Goal: Task Accomplishment & Management: Manage account settings

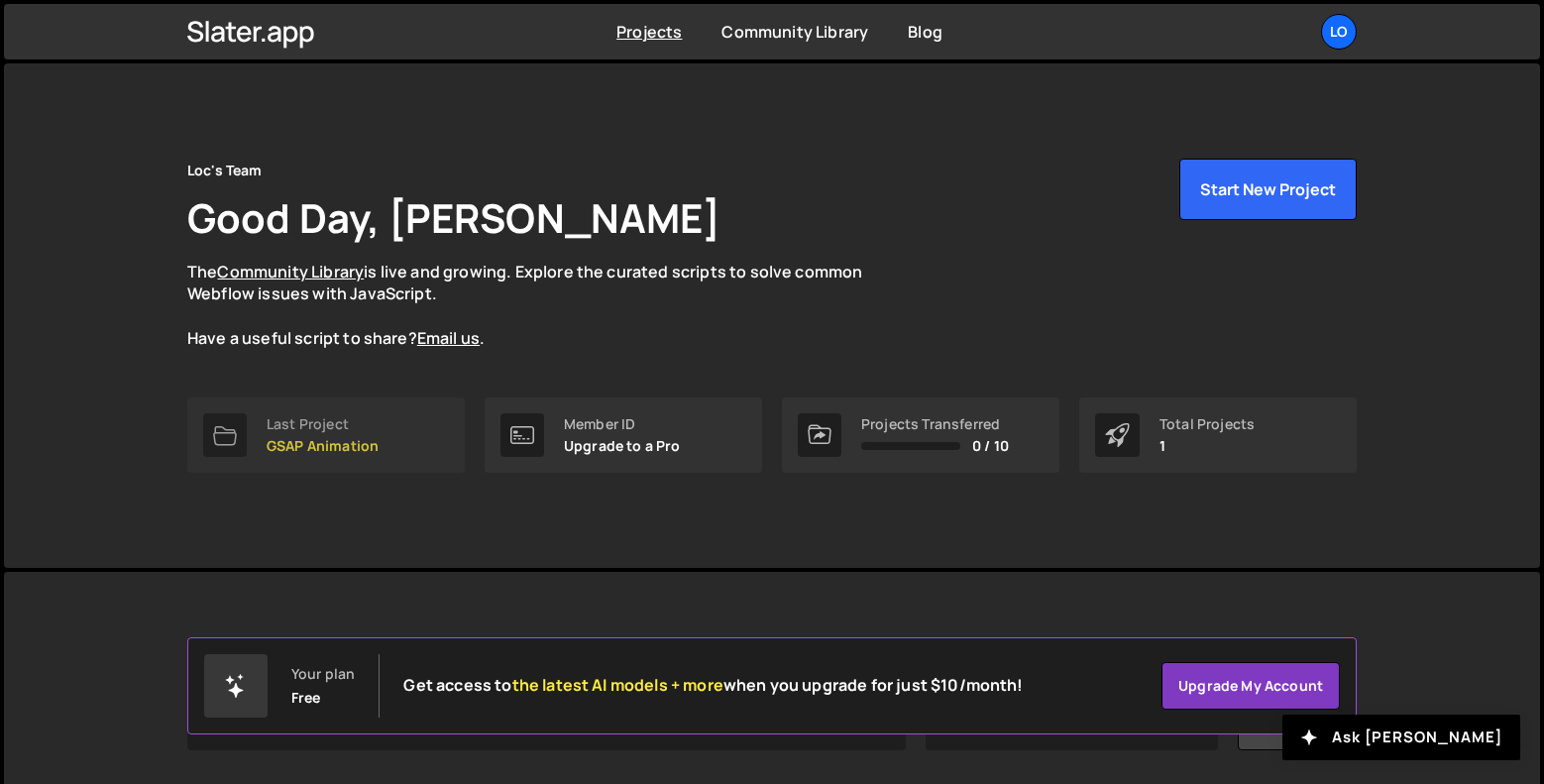
click at [342, 440] on p "GSAP Animation" at bounding box center [322, 446] width 112 height 16
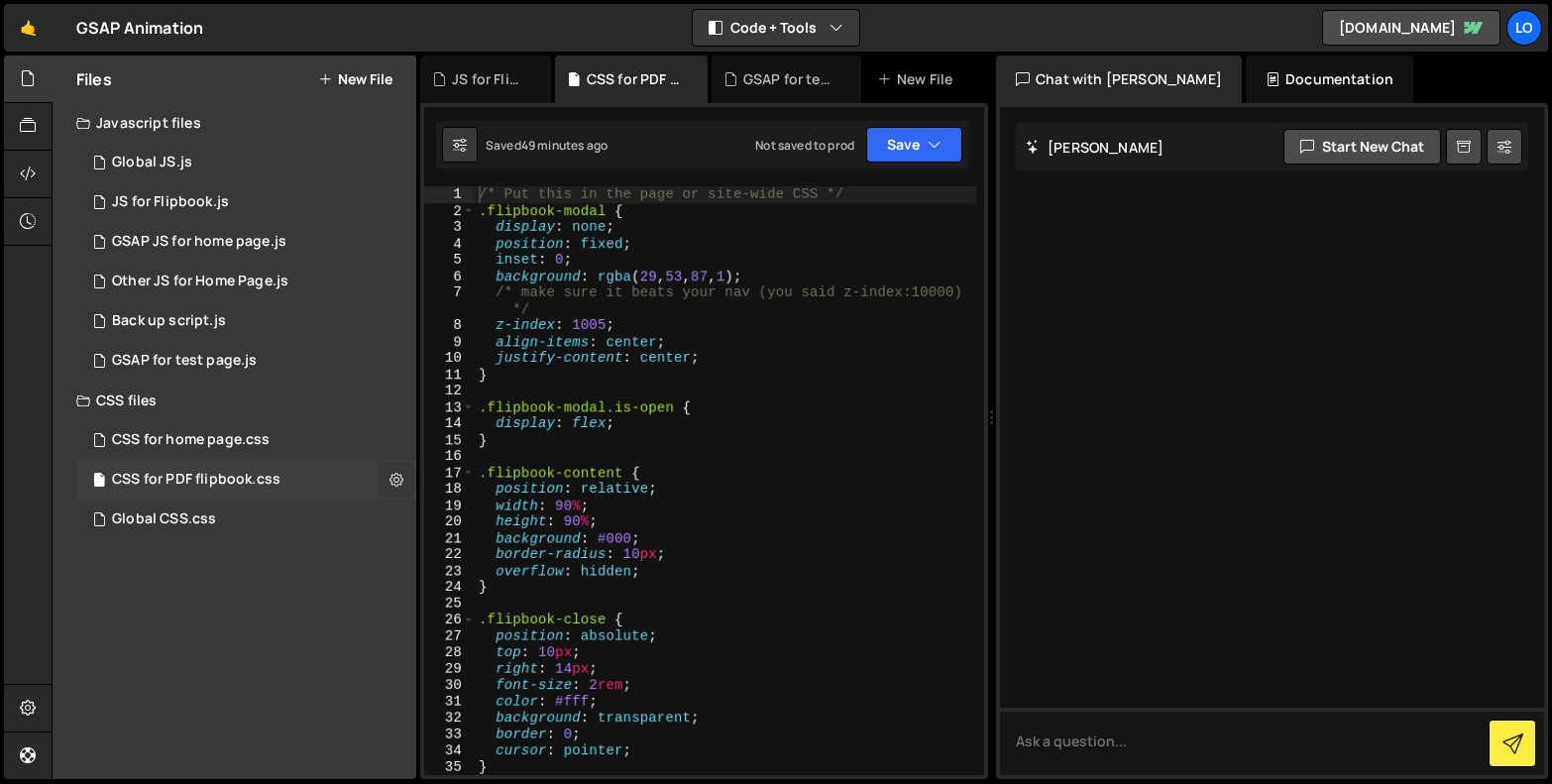
click at [407, 477] on button at bounding box center [397, 480] width 36 height 36
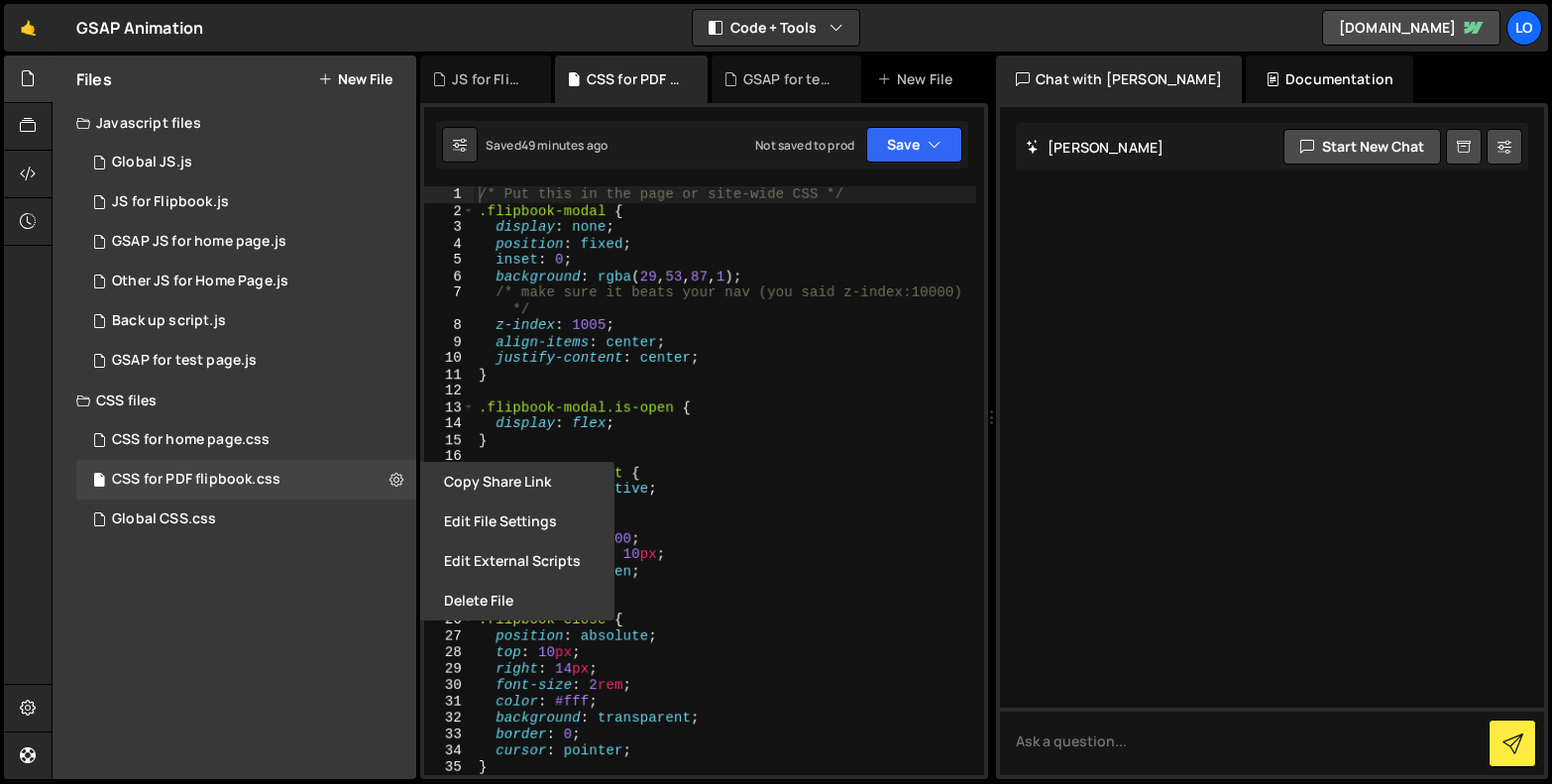
click at [485, 522] on button "Edit File Settings" at bounding box center [517, 521] width 194 height 40
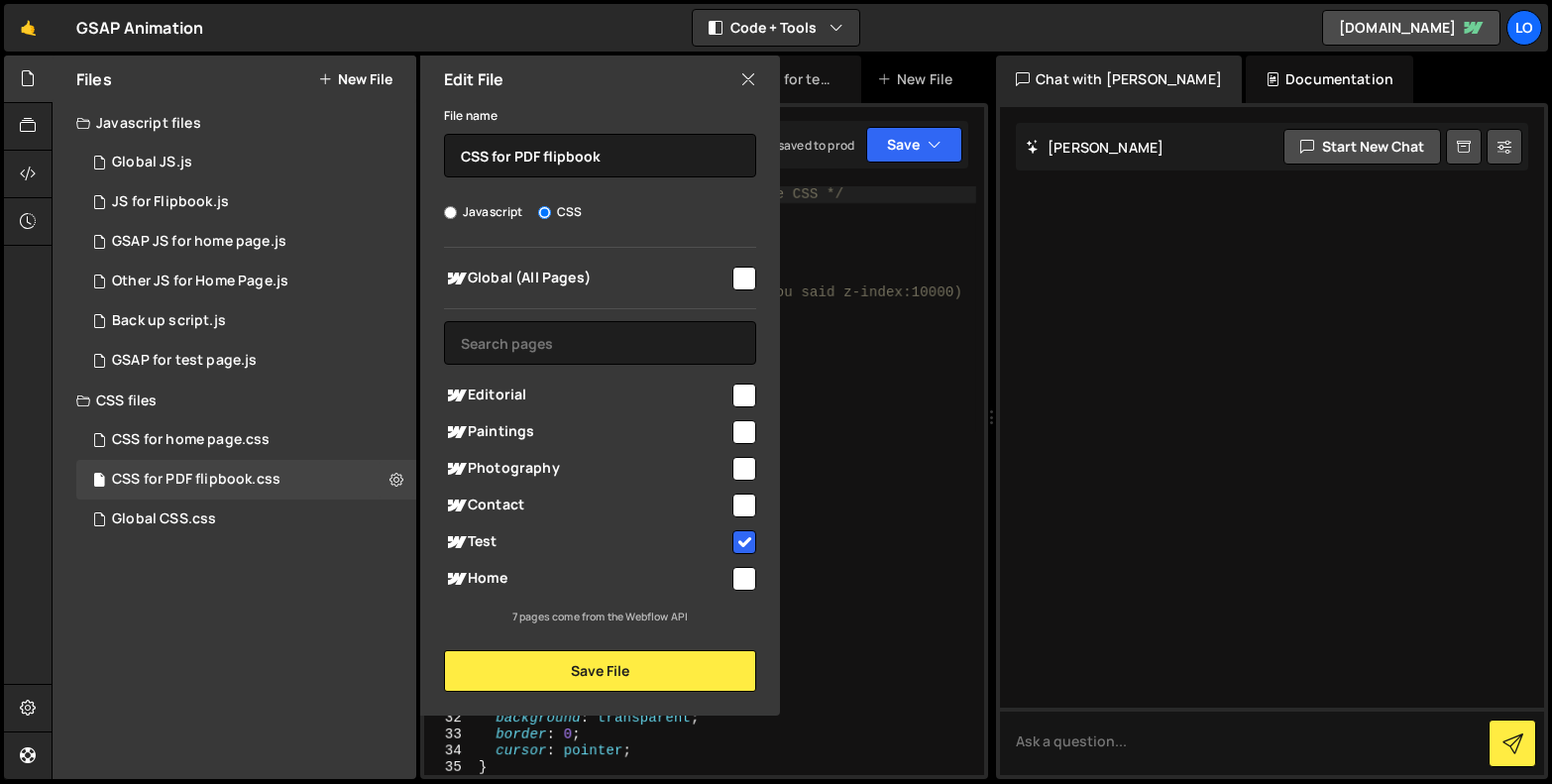
click at [744, 395] on input "checkbox" at bounding box center [745, 395] width 24 height 24
checkbox input "true"
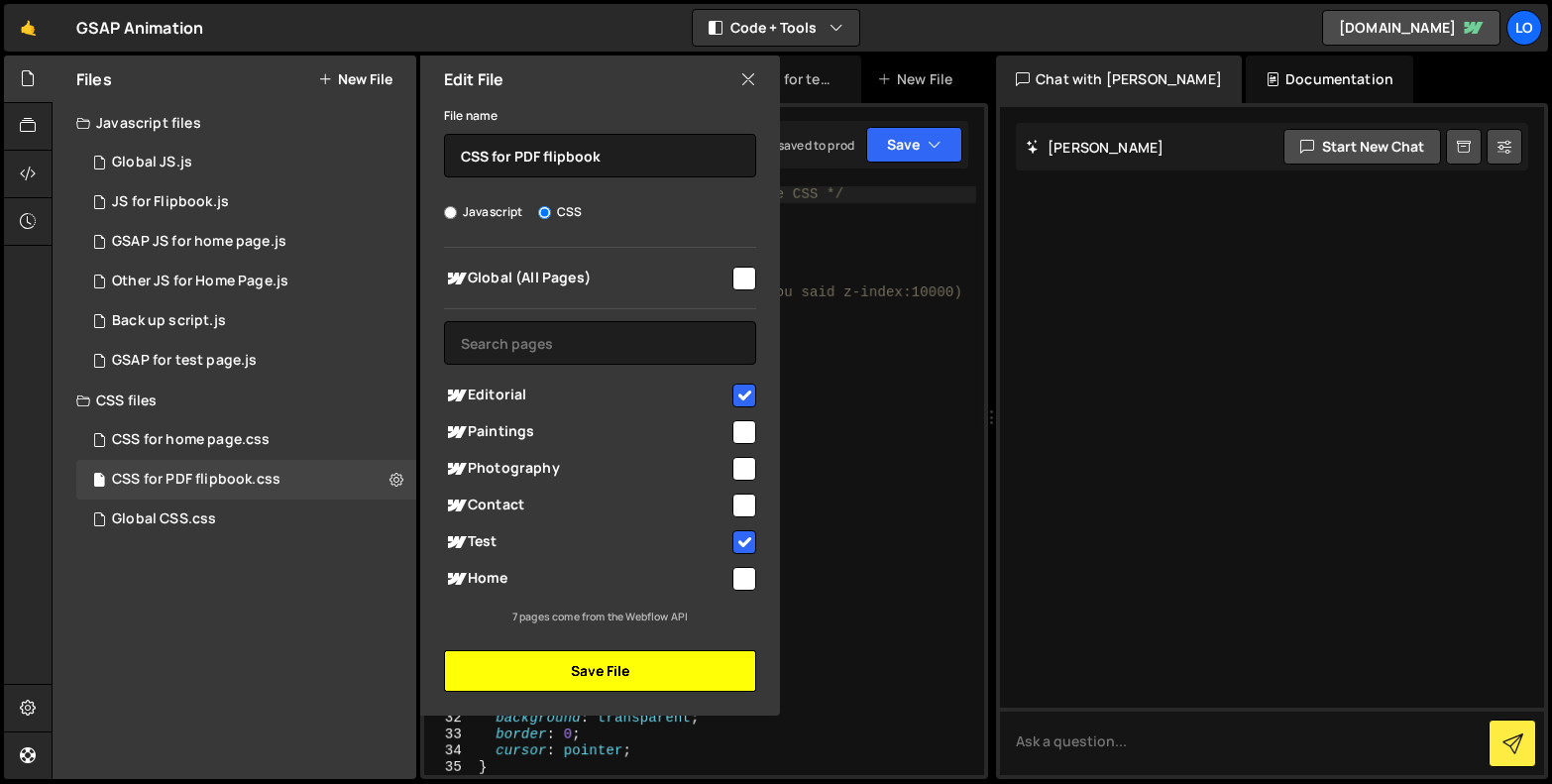
click at [653, 676] on button "Save File" at bounding box center [601, 671] width 312 height 42
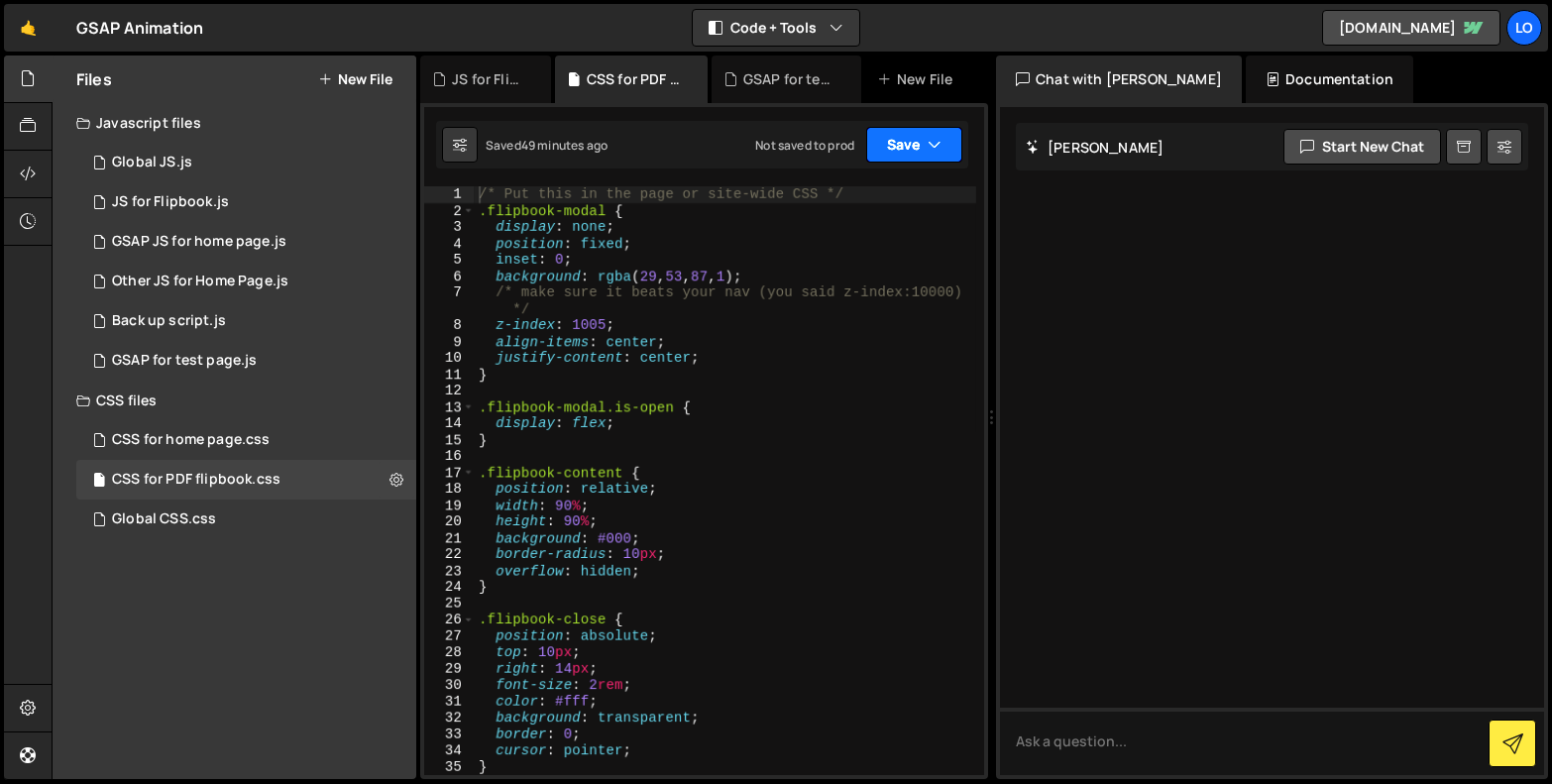
click at [899, 149] on button "Save" at bounding box center [914, 145] width 96 height 36
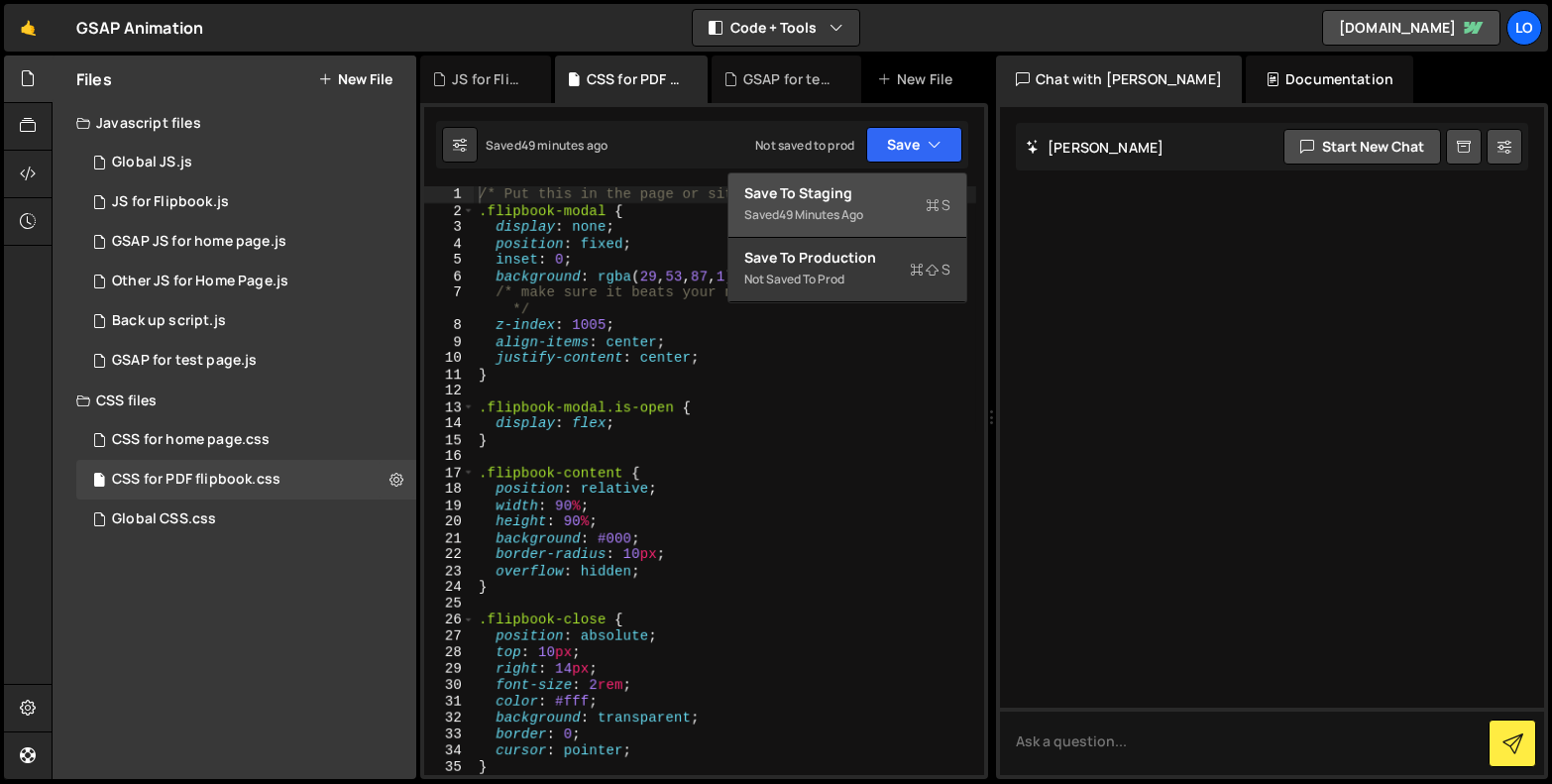
click at [862, 197] on div "Save to Staging S" at bounding box center [847, 193] width 206 height 20
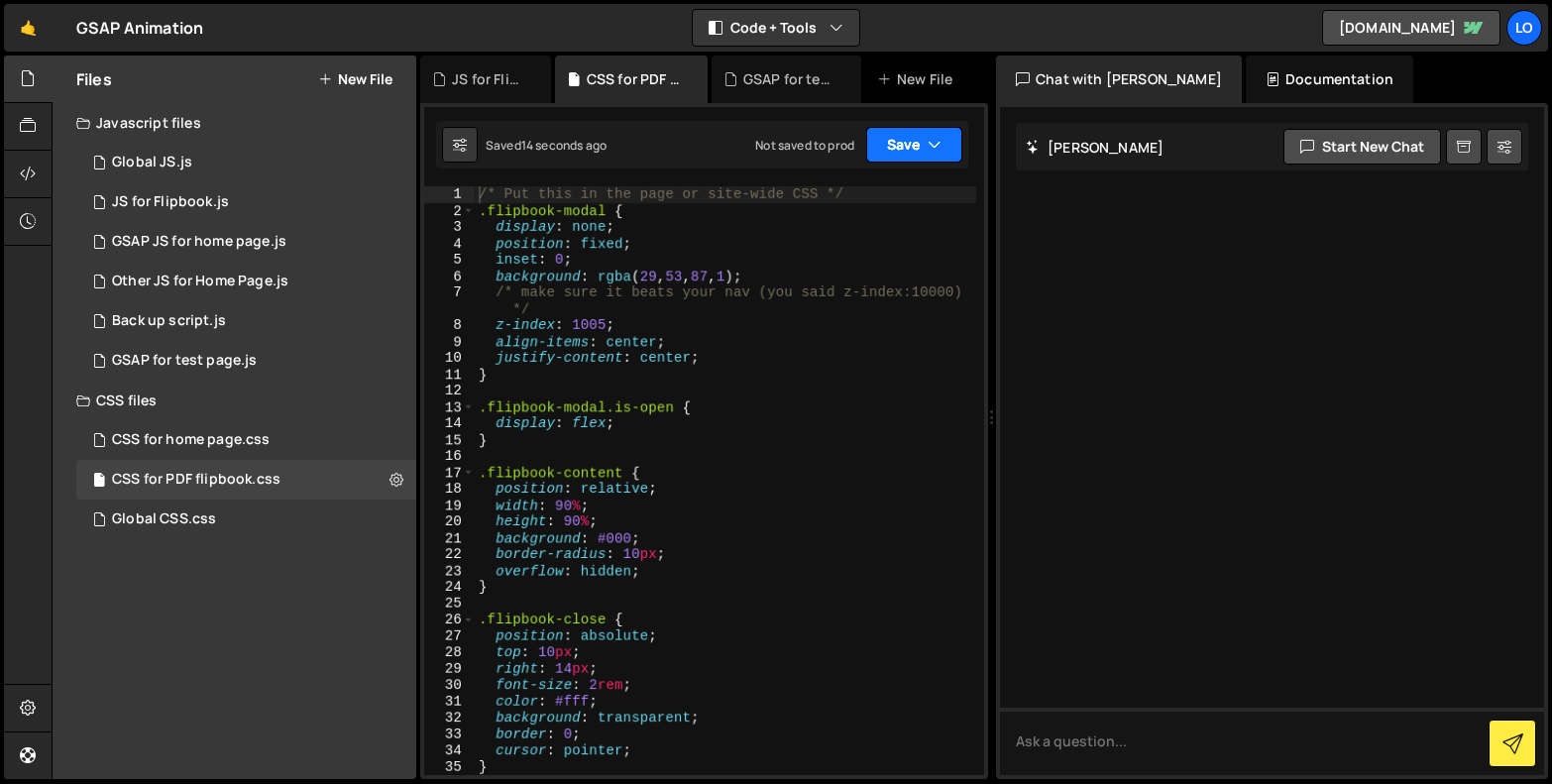
click at [901, 145] on button "Save" at bounding box center [914, 145] width 96 height 36
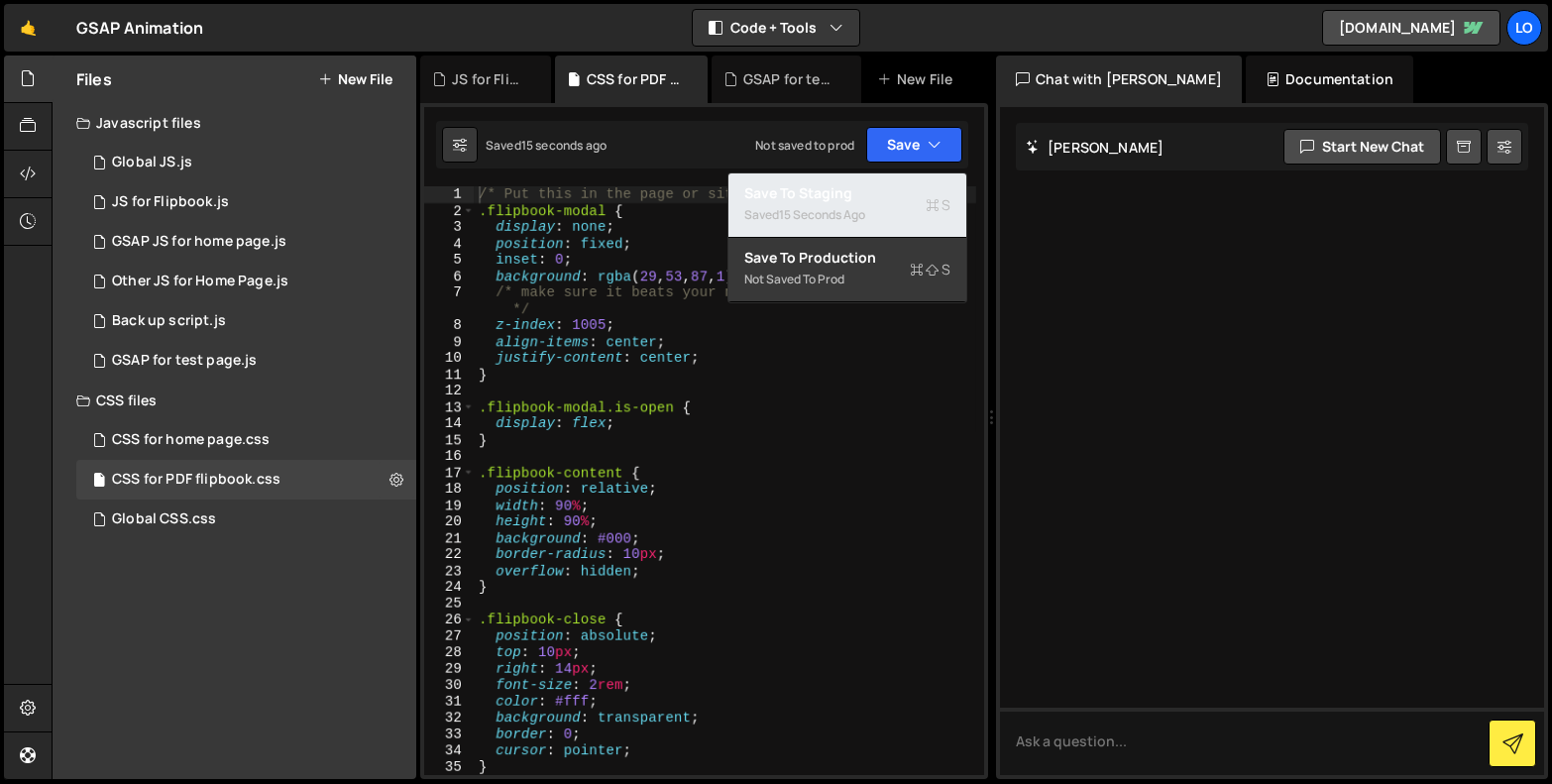
click at [882, 206] on div "Saved 15 seconds ago" at bounding box center [847, 215] width 206 height 24
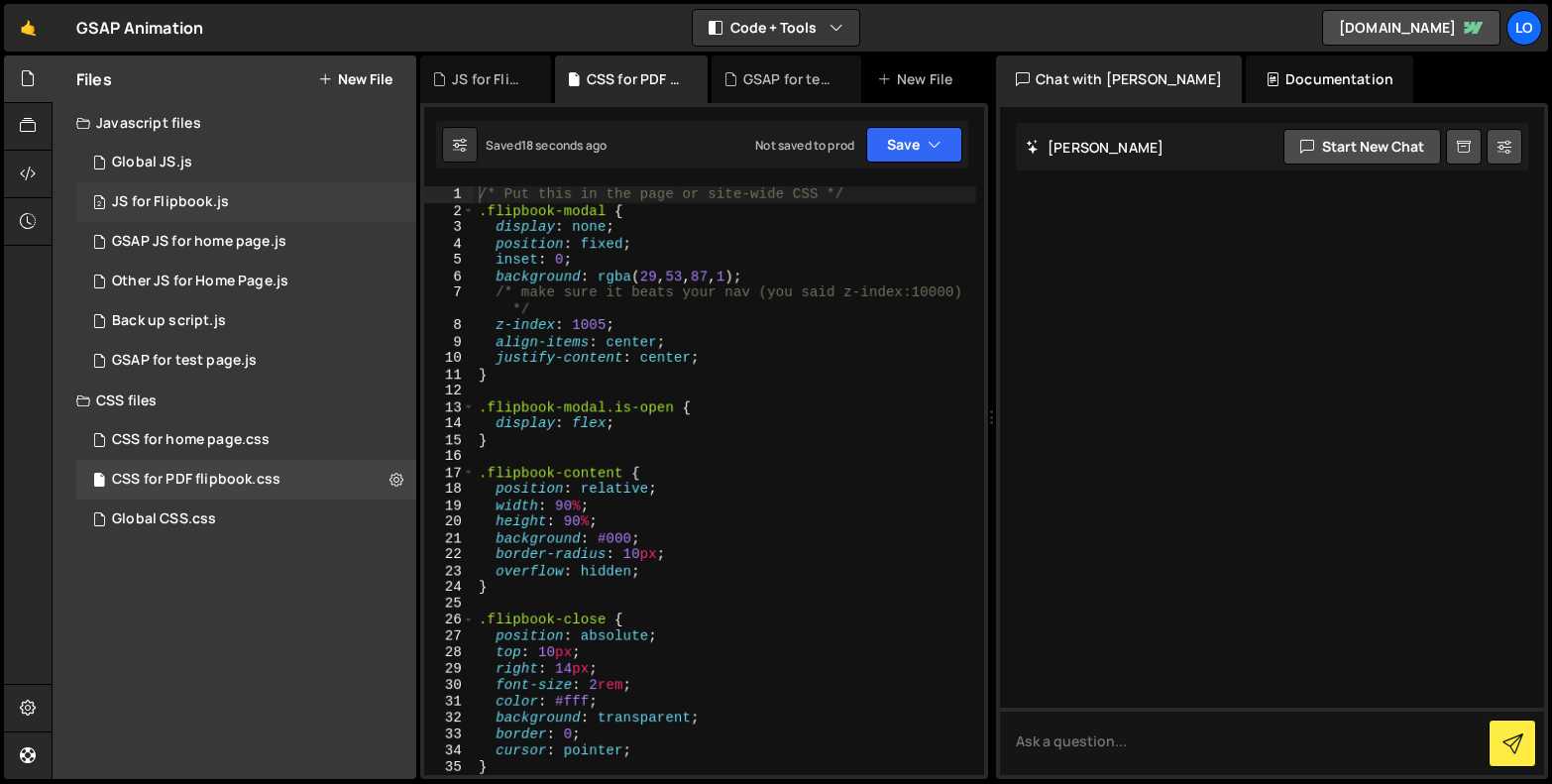
click at [303, 201] on div "2 JS for Flipbook.js 0" at bounding box center [247, 202] width 340 height 40
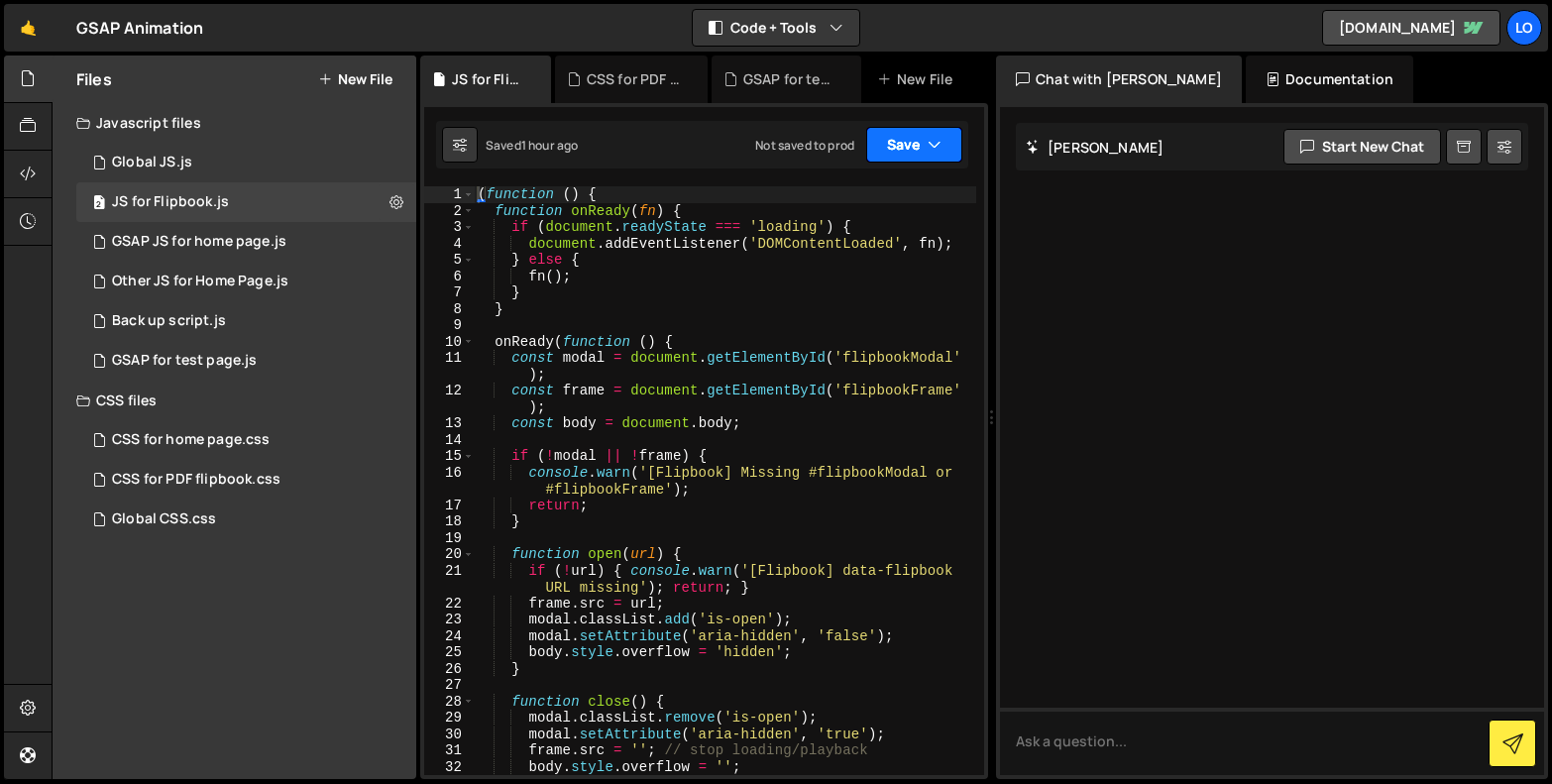
click at [896, 146] on button "Save" at bounding box center [914, 145] width 96 height 36
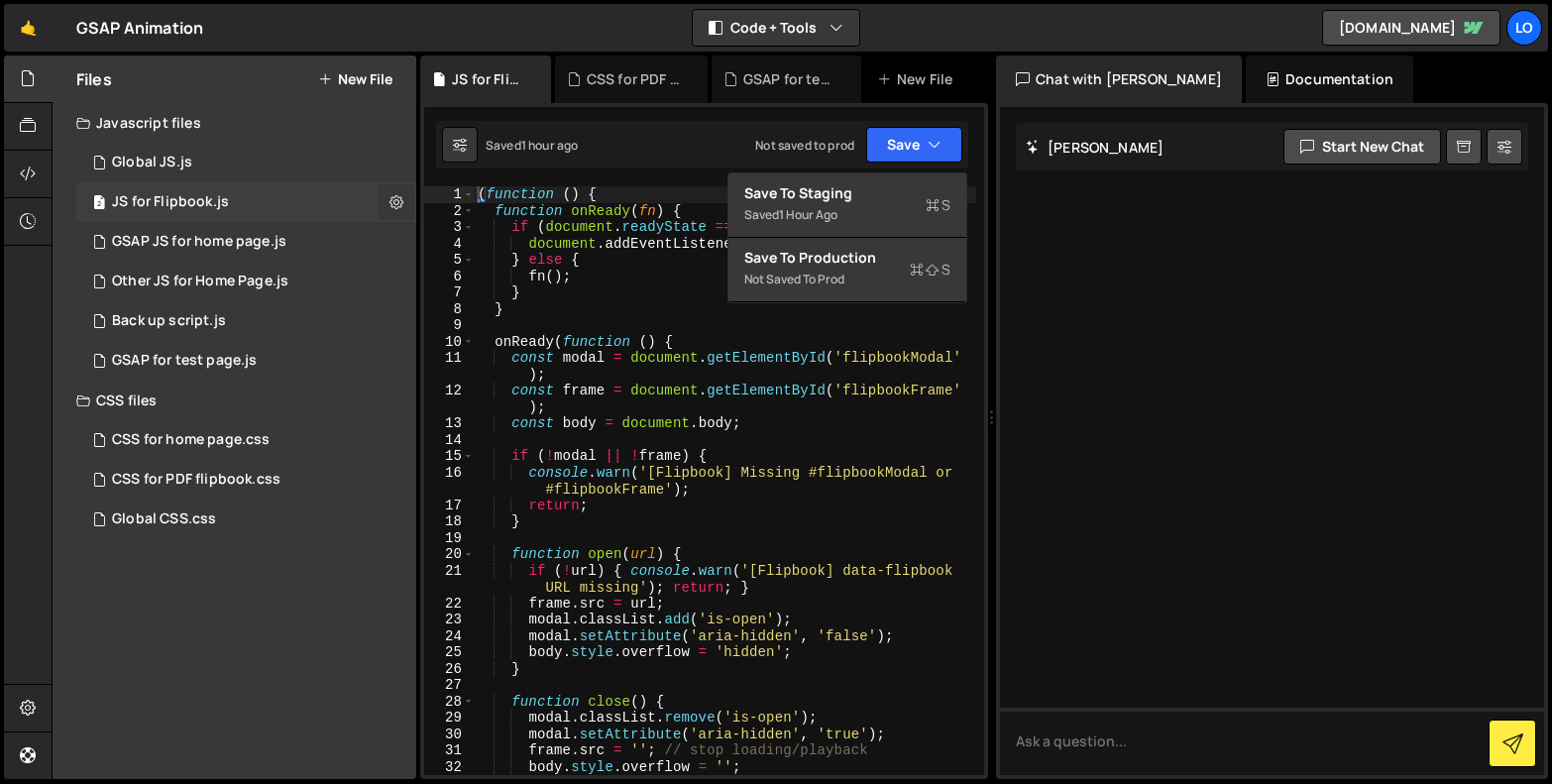
click at [394, 198] on icon at bounding box center [397, 201] width 14 height 19
type input "JS for Flipbook"
radio input "true"
checkbox input "true"
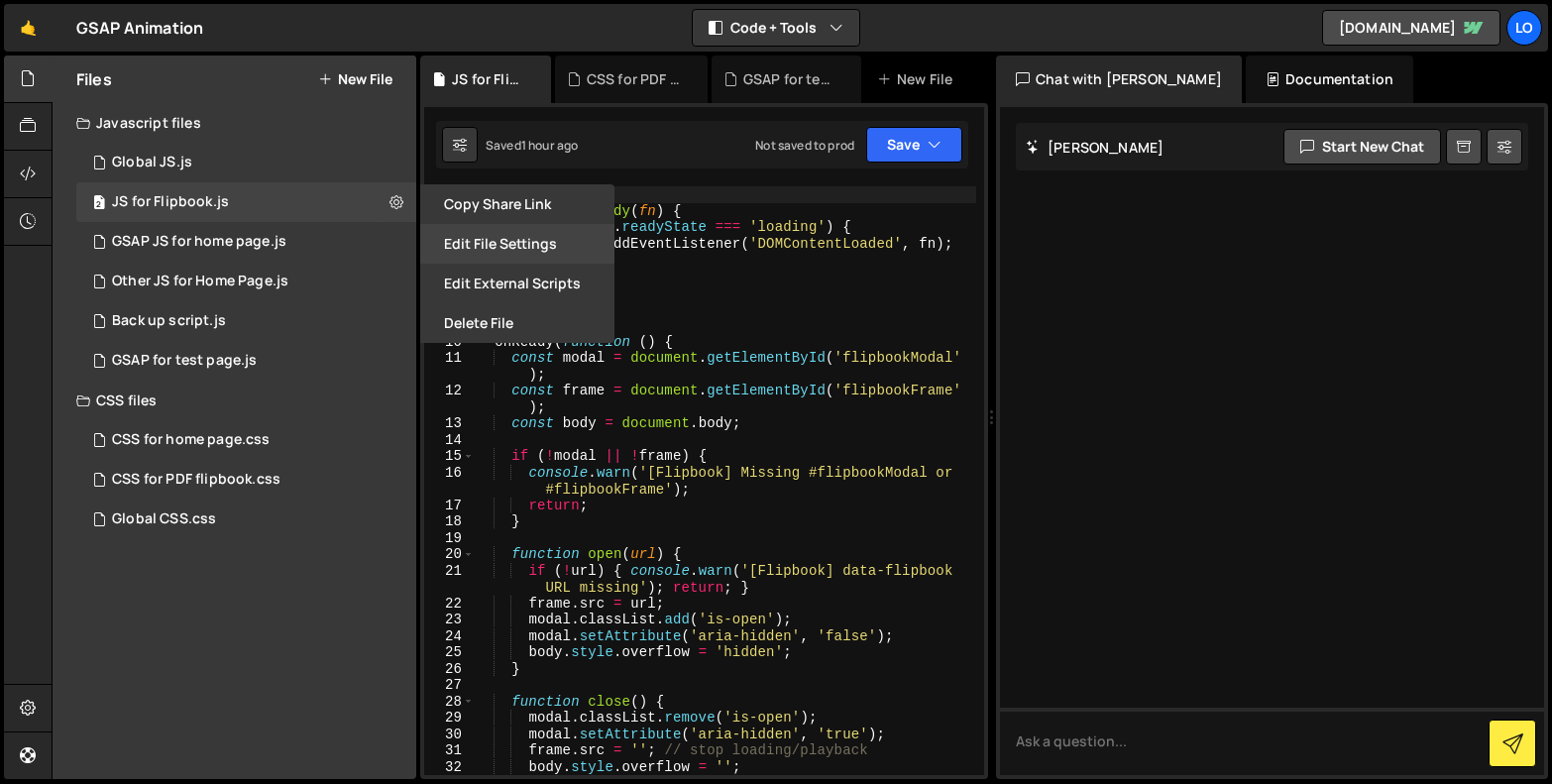
click at [494, 245] on button "Edit File Settings" at bounding box center [517, 243] width 194 height 40
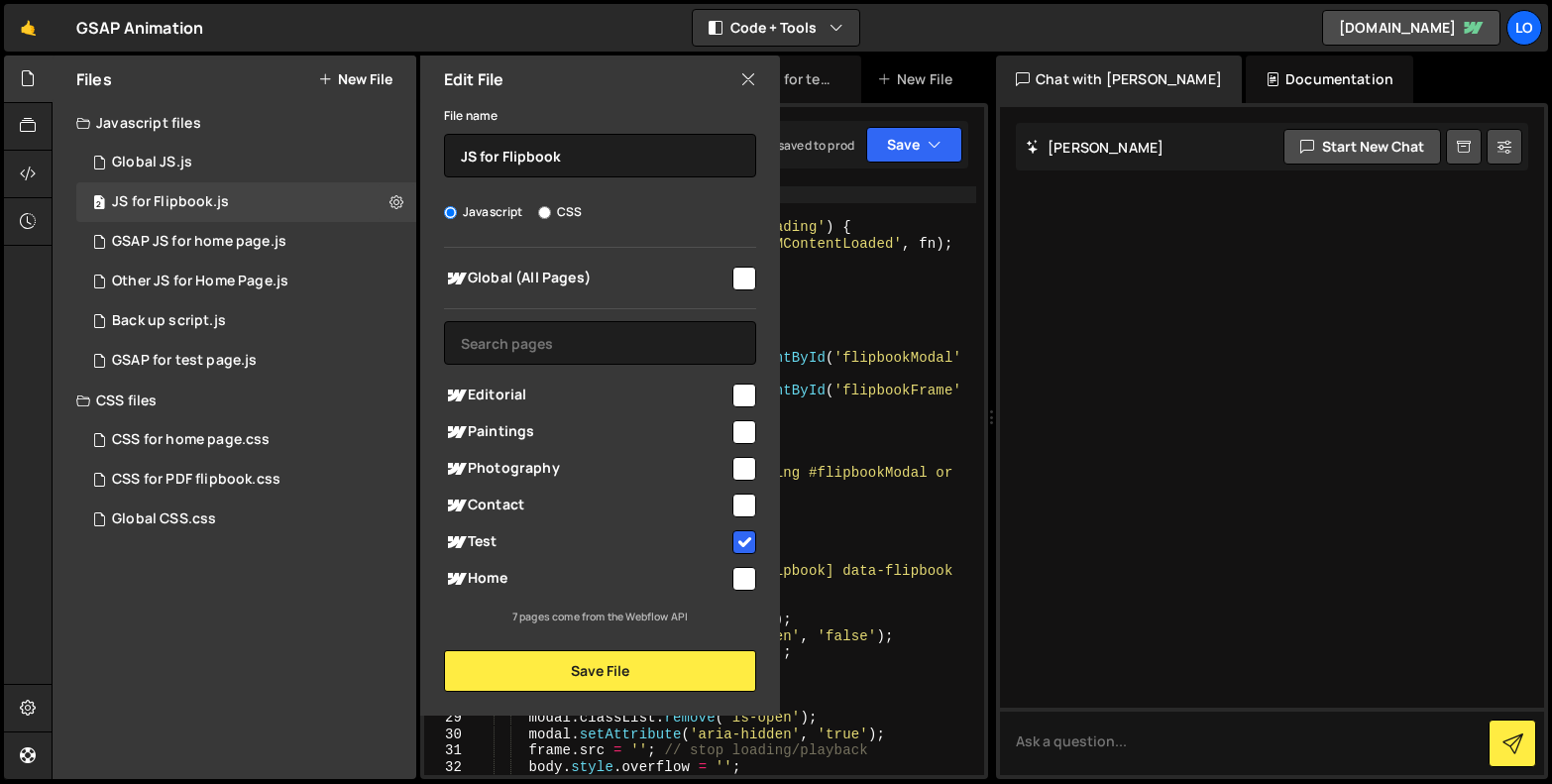
click at [752, 396] on input "checkbox" at bounding box center [745, 395] width 24 height 24
checkbox input "true"
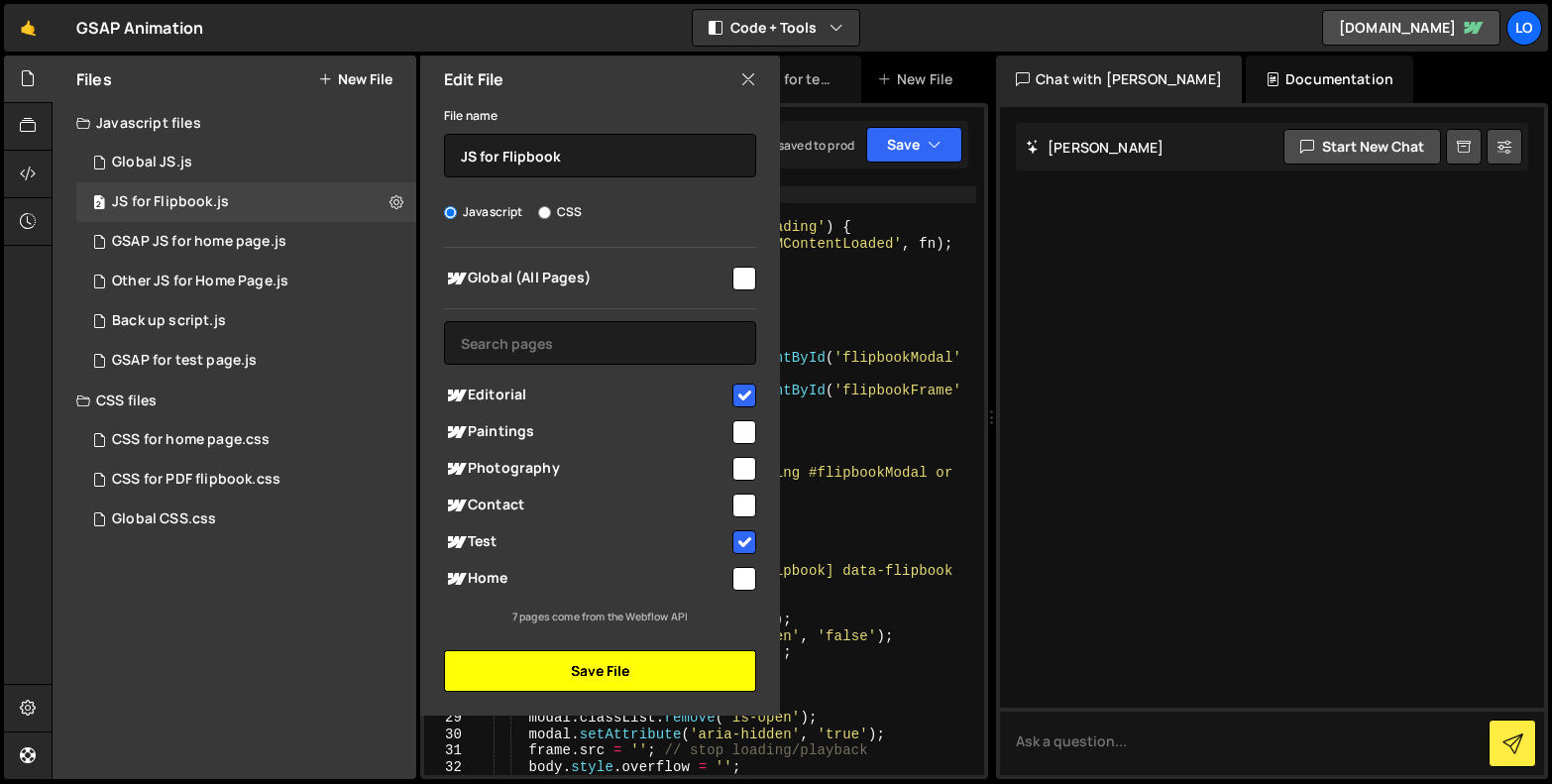
click at [650, 680] on button "Save File" at bounding box center [601, 671] width 312 height 42
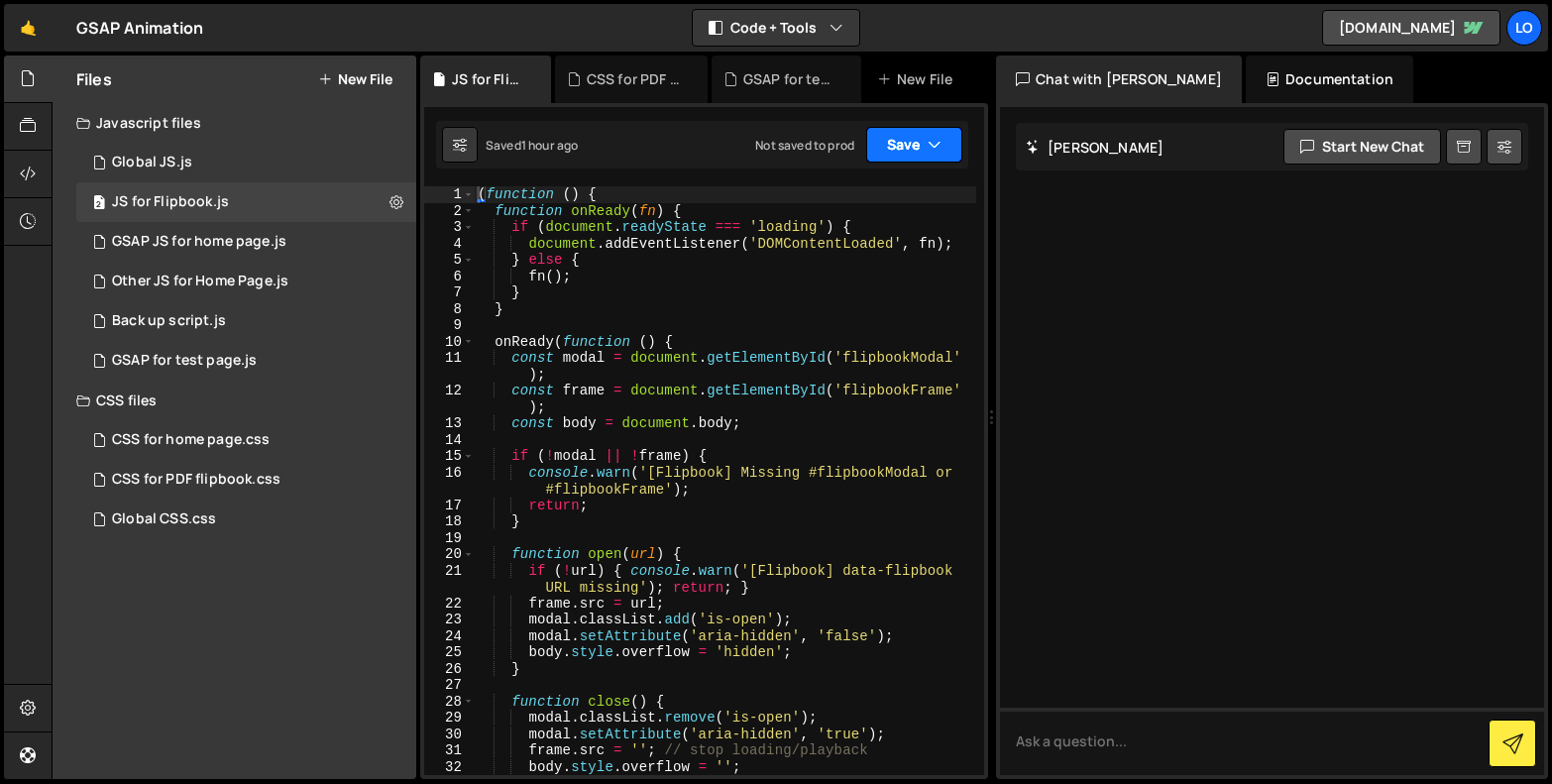
click at [899, 147] on button "Save" at bounding box center [914, 145] width 96 height 36
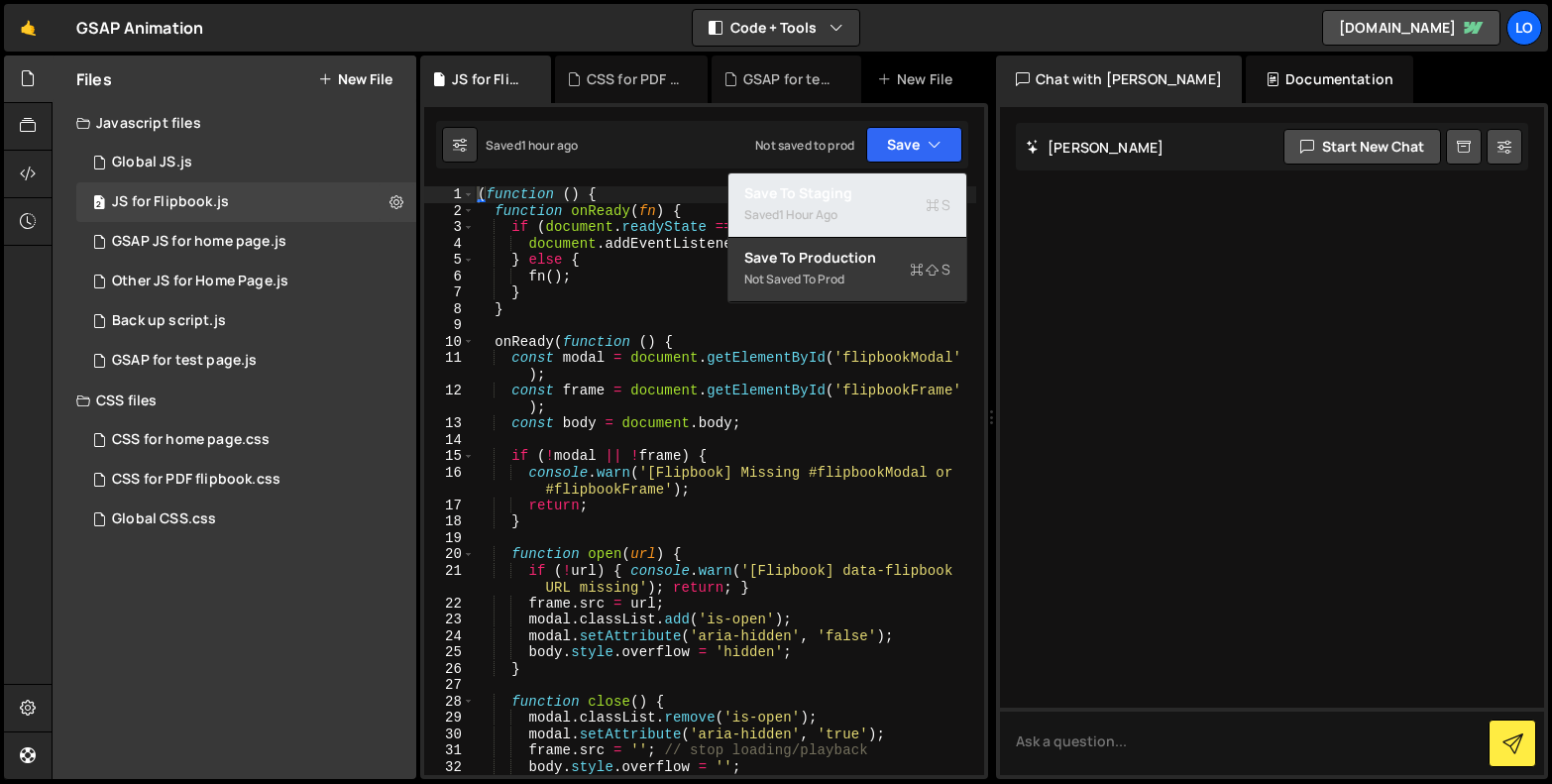
click at [885, 203] on div "Saved 1 hour ago" at bounding box center [847, 215] width 206 height 24
